Goal: Task Accomplishment & Management: Complete application form

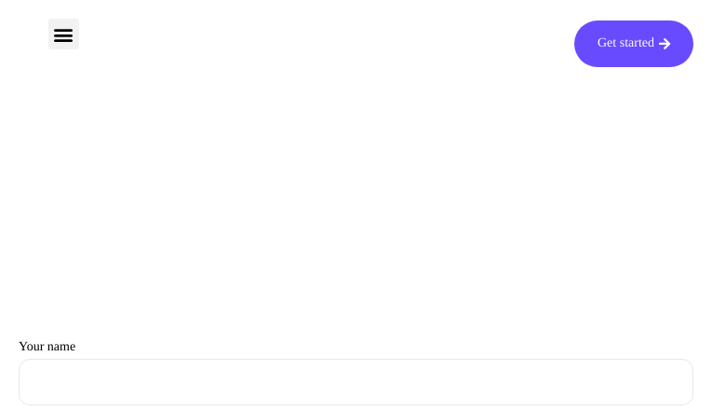
type input "IPknKodavoU"
type input "[EMAIL_ADDRESS][DOMAIN_NAME]"
type input "pdBjTsklXayTrDN"
